Goal: Go to known website: Access a specific website the user already knows

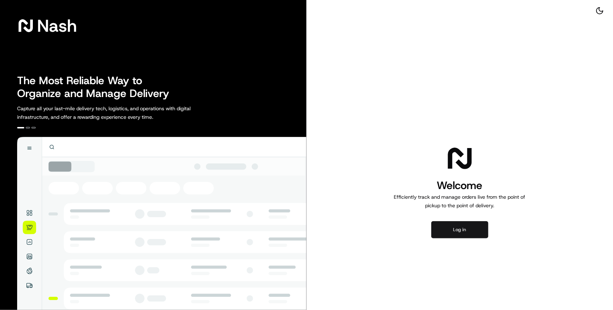
click at [457, 236] on button "Log in" at bounding box center [459, 229] width 57 height 17
